Goal: Use online tool/utility: Utilize a website feature to perform a specific function

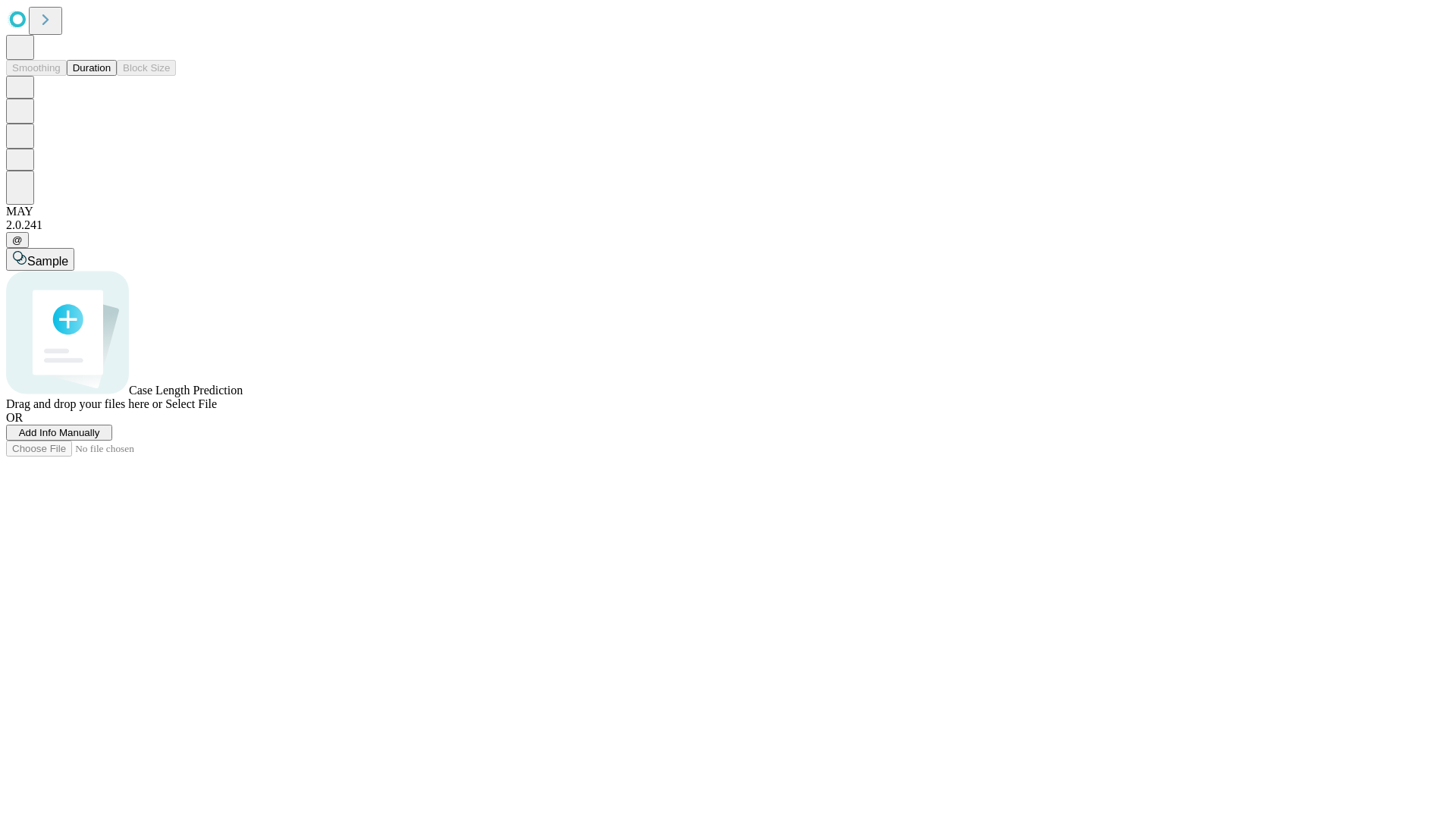
click at [111, 76] on button "Duration" at bounding box center [92, 68] width 50 height 16
click at [100, 438] on span "Add Info Manually" at bounding box center [59, 432] width 81 height 12
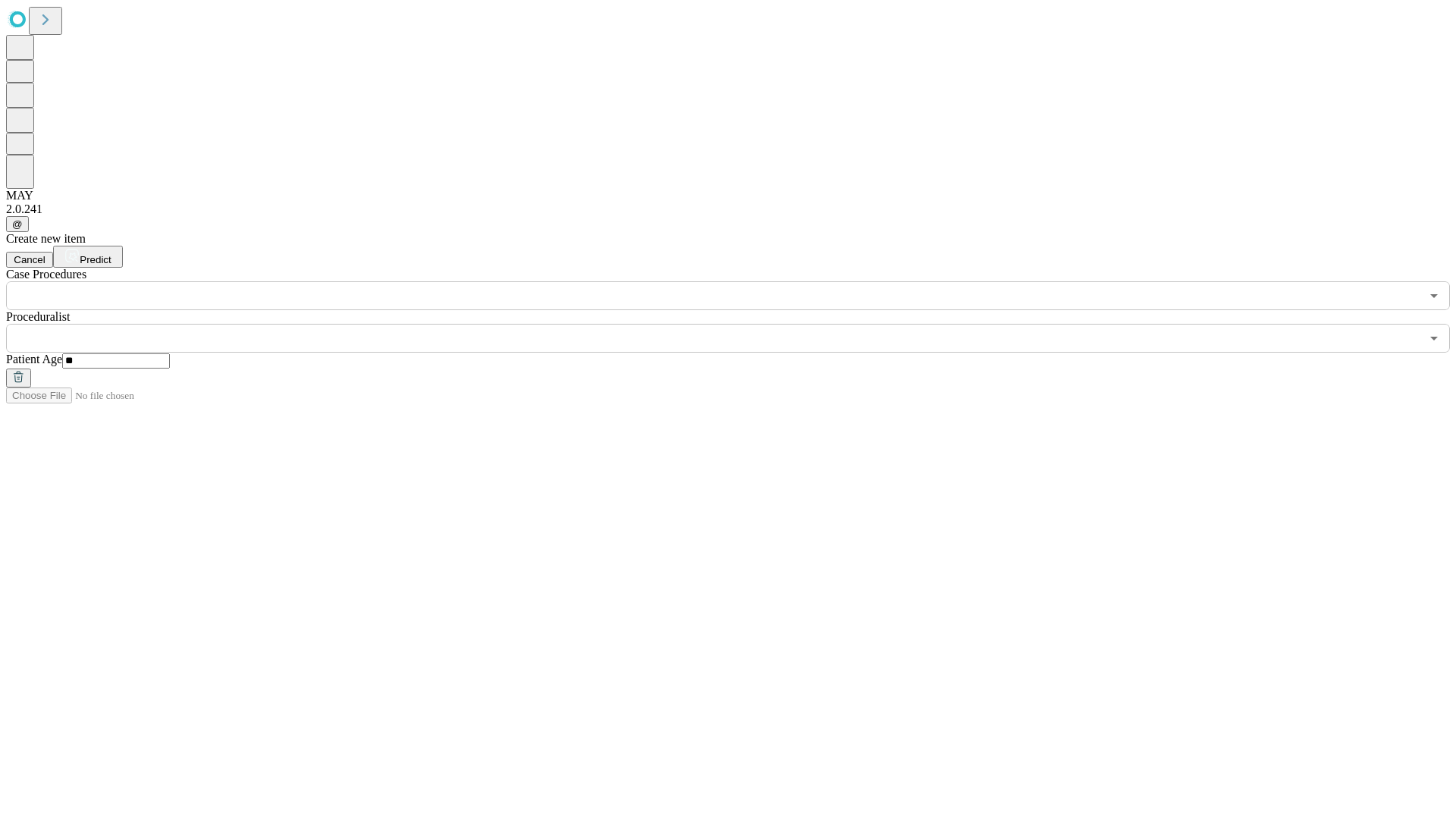
type input "**"
click at [738, 324] on input "text" at bounding box center [713, 338] width 1414 height 28
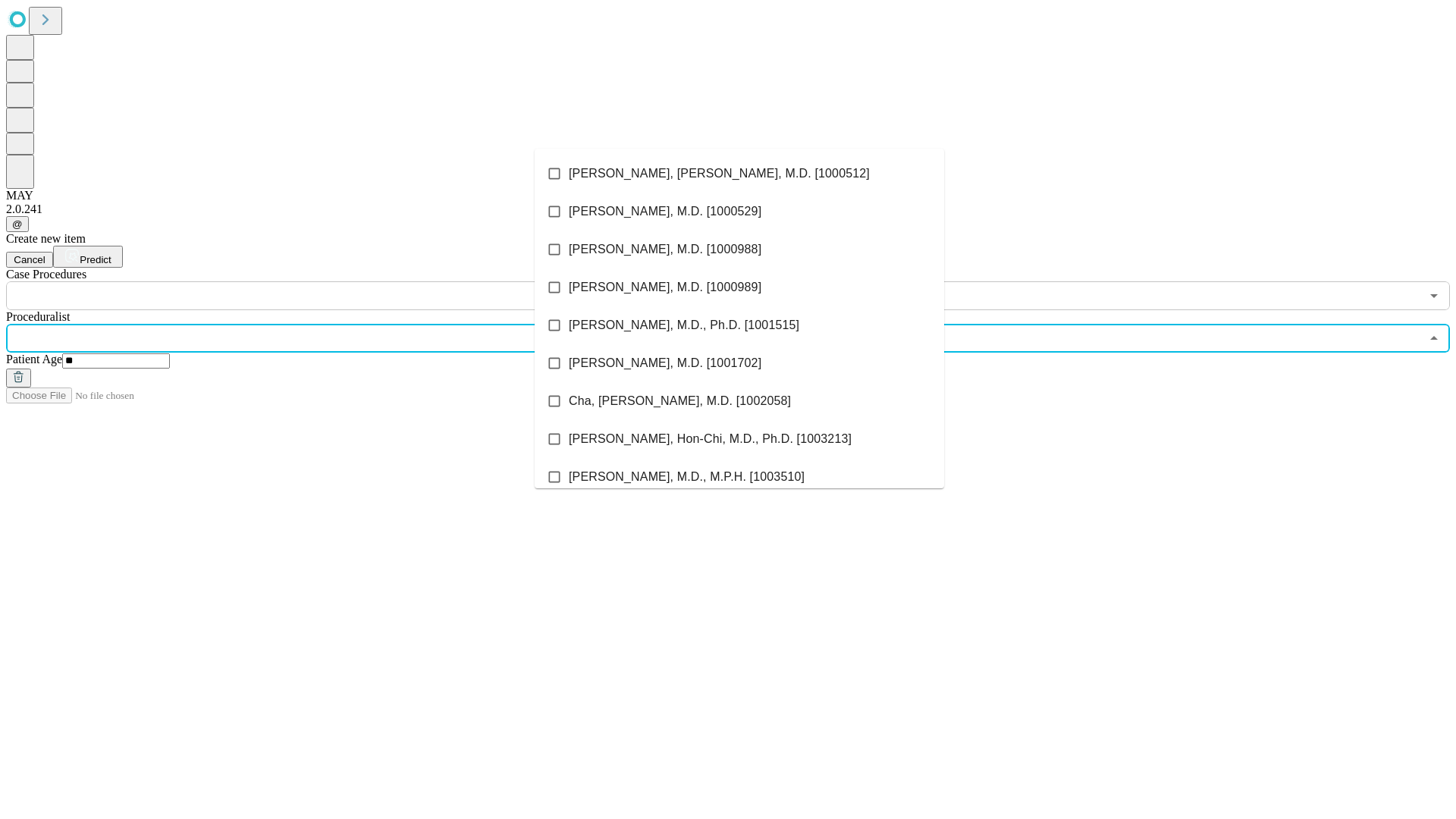
click at [739, 174] on li "[PERSON_NAME], [PERSON_NAME], M.D. [1000512]" at bounding box center [739, 173] width 409 height 38
click at [318, 281] on input "text" at bounding box center [713, 295] width 1414 height 28
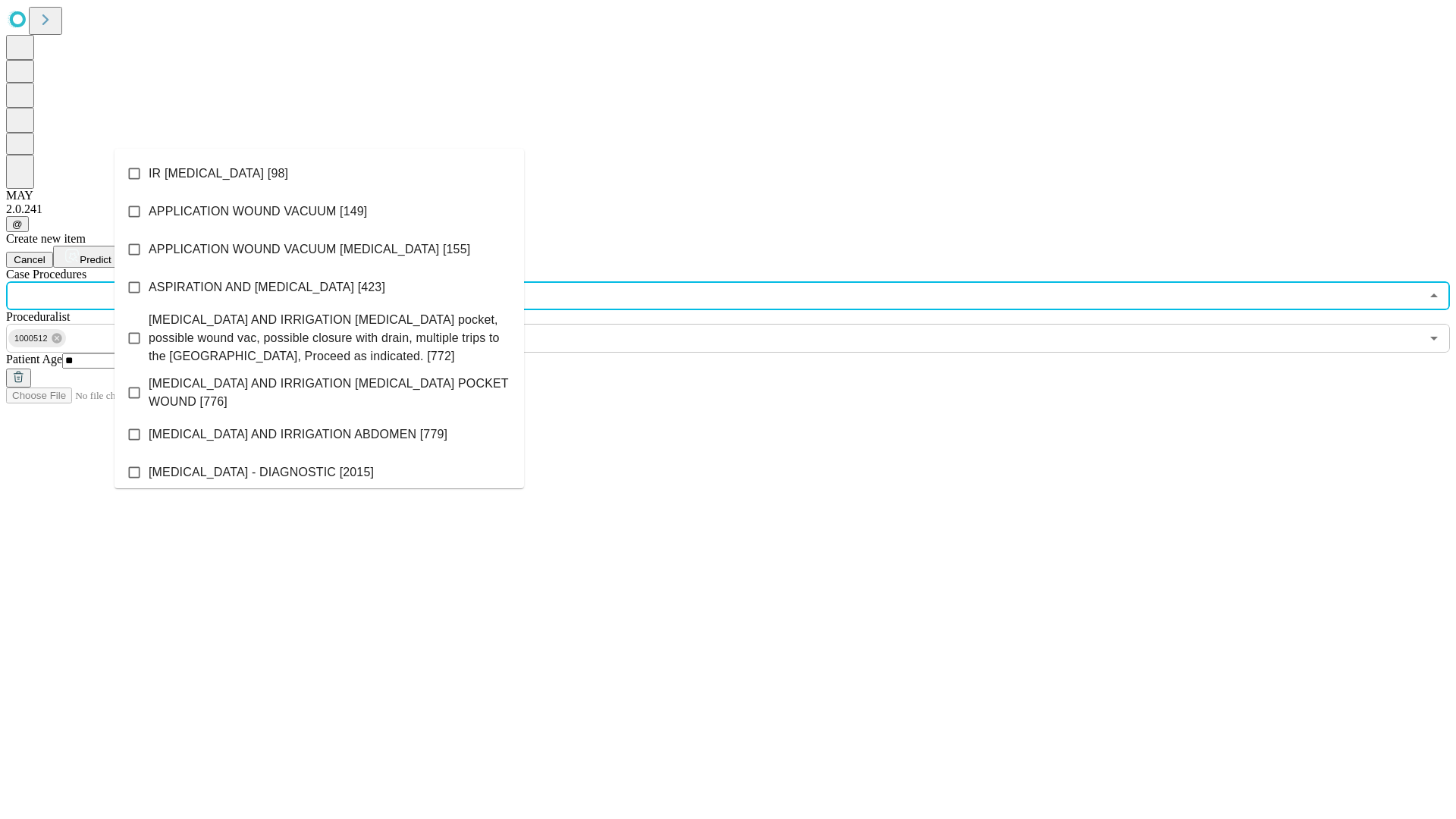
click at [319, 174] on li "IR [MEDICAL_DATA] [98]" at bounding box center [319, 173] width 409 height 38
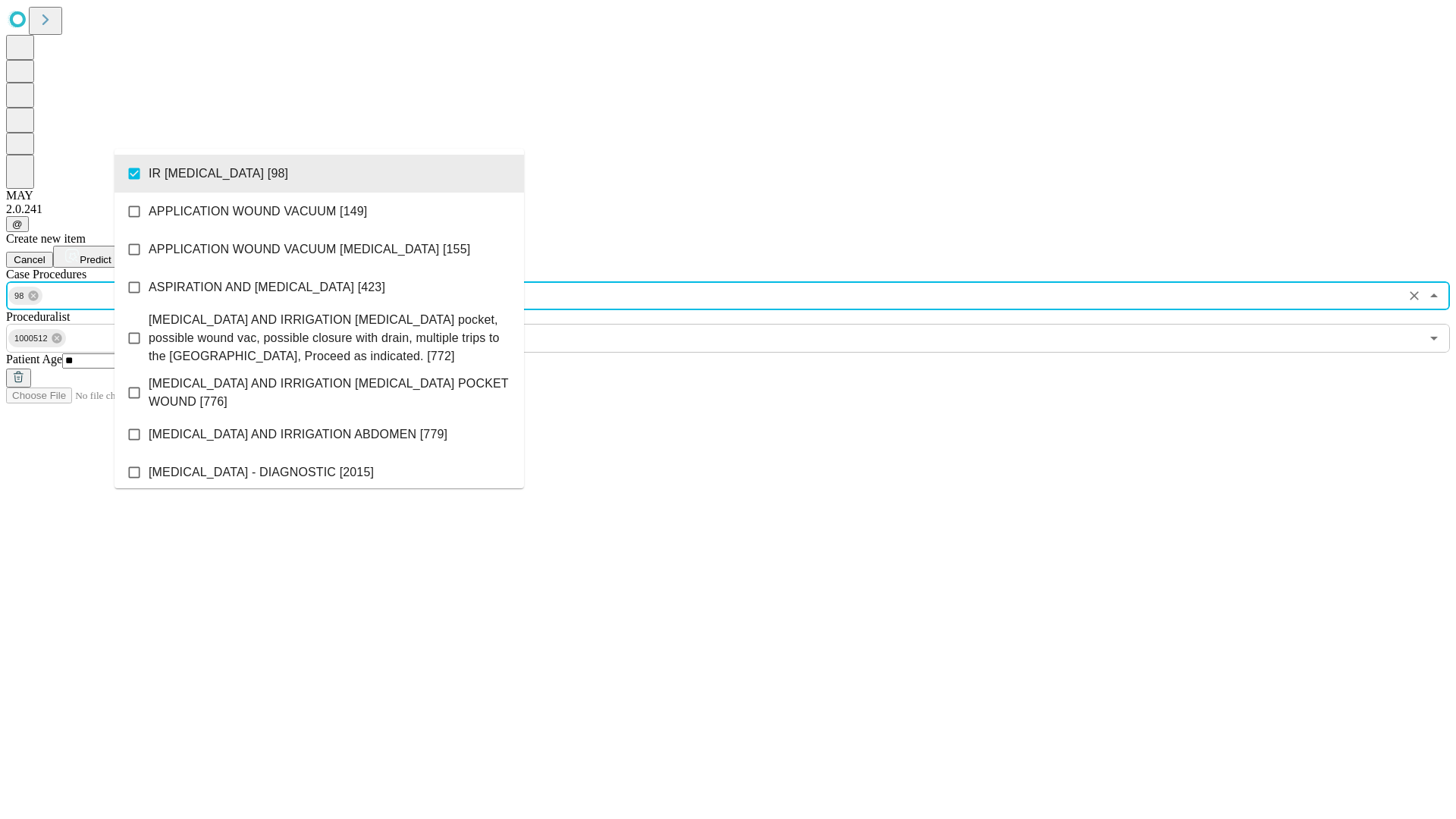
click at [111, 254] on span "Predict" at bounding box center [95, 259] width 31 height 12
